Goal: Information Seeking & Learning: Find specific page/section

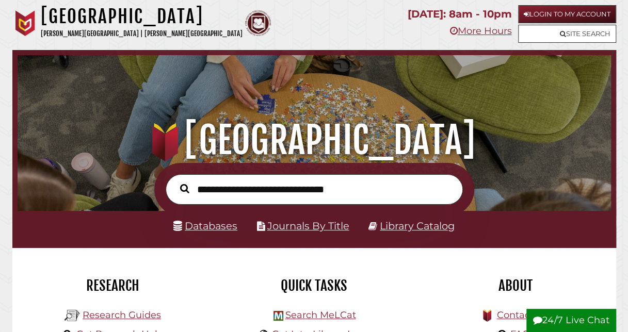
scroll to position [196, 588]
click at [226, 229] on link "Databases" at bounding box center [205, 226] width 64 height 12
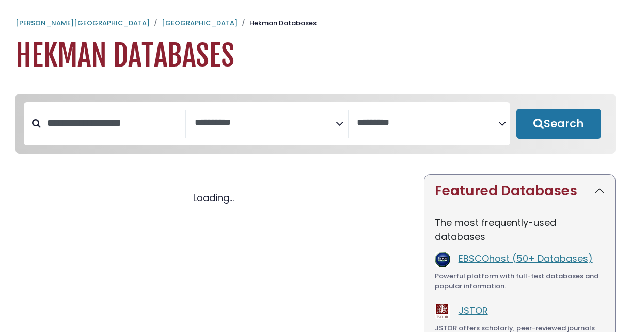
select select "Database Subject Filter"
select select "Database Vendors Filter"
select select "Database Subject Filter"
select select "Database Vendors Filter"
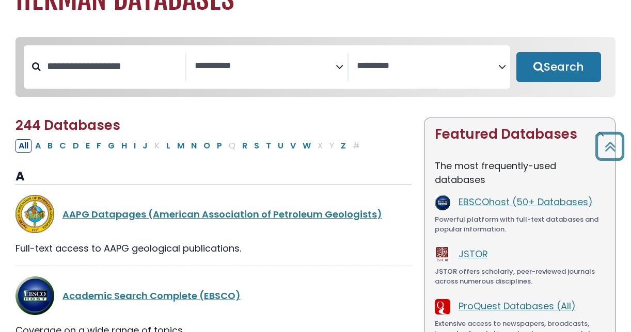
scroll to position [56, 0]
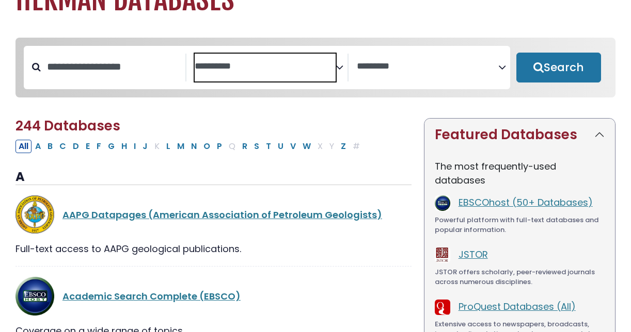
click at [298, 74] on span "Search filters" at bounding box center [265, 68] width 141 height 28
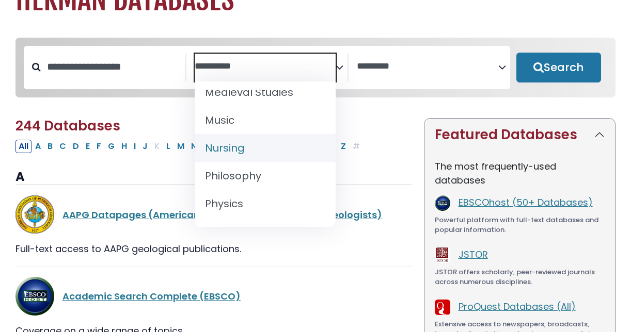
scroll to position [839, 0]
select select "*****"
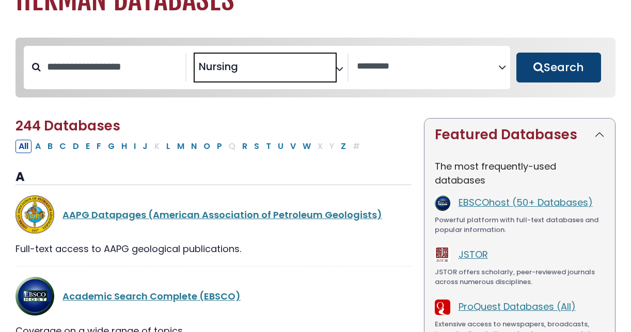
click at [575, 71] on button "Search" at bounding box center [558, 68] width 85 height 30
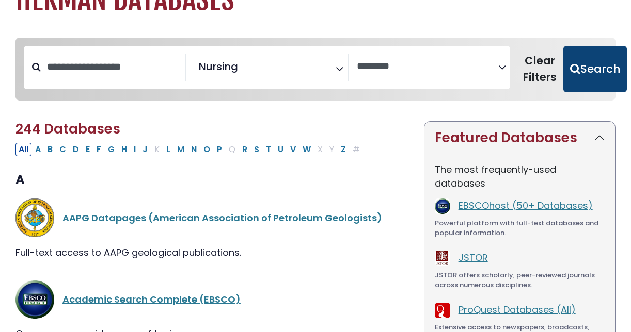
select select "Database Vendors Filter"
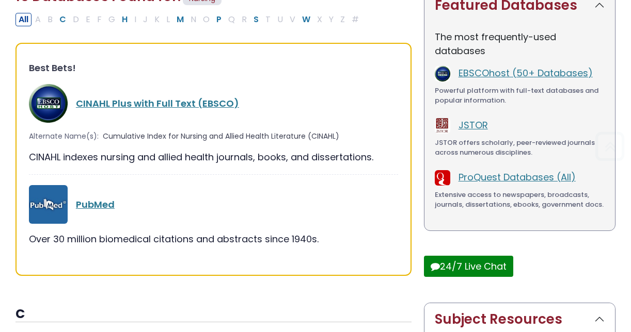
scroll to position [188, 0]
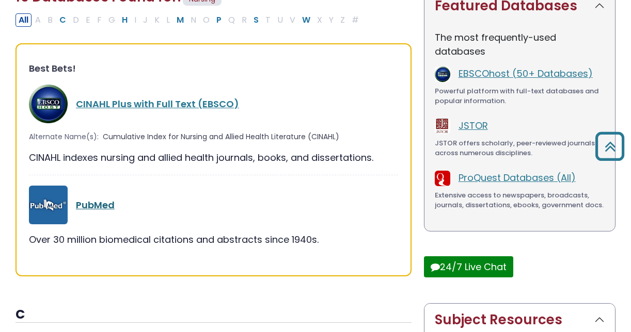
click at [99, 205] on link "PubMed" at bounding box center [95, 205] width 39 height 13
